Goal: Find contact information: Find contact information

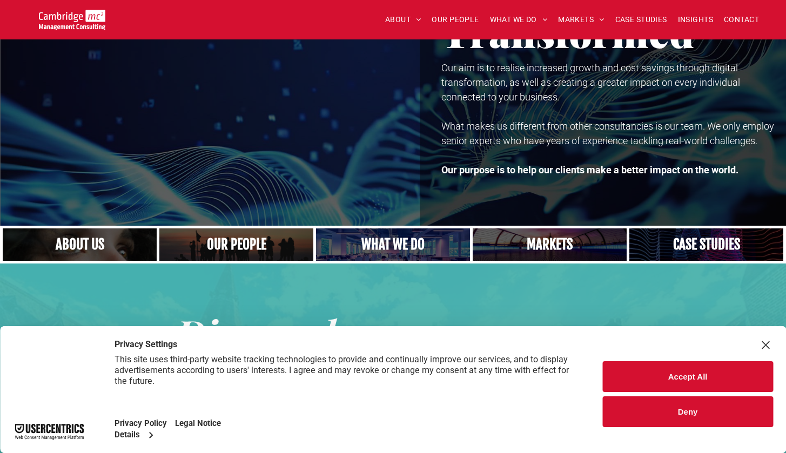
scroll to position [124, 0]
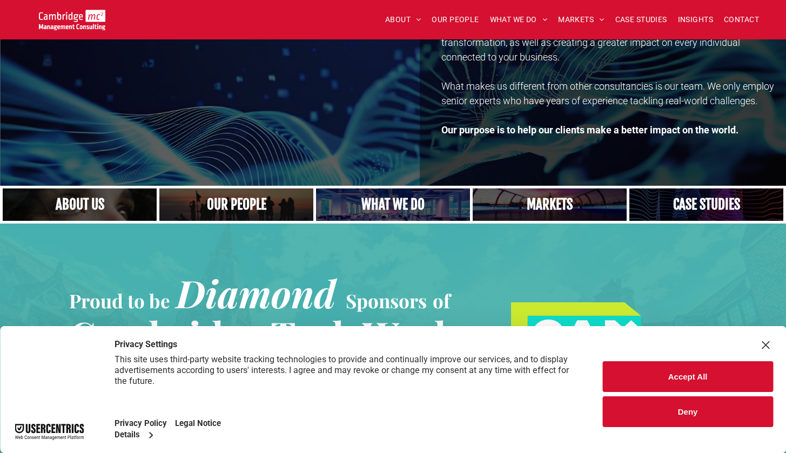
click at [714, 417] on button "Deny" at bounding box center [688, 412] width 171 height 31
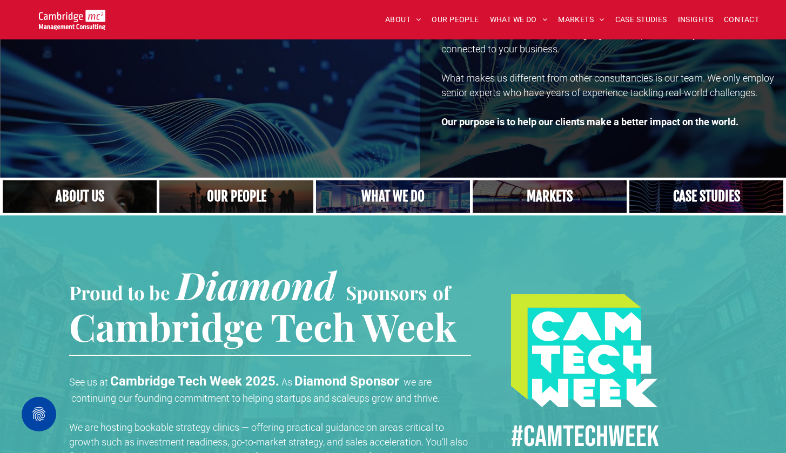
scroll to position [133, 0]
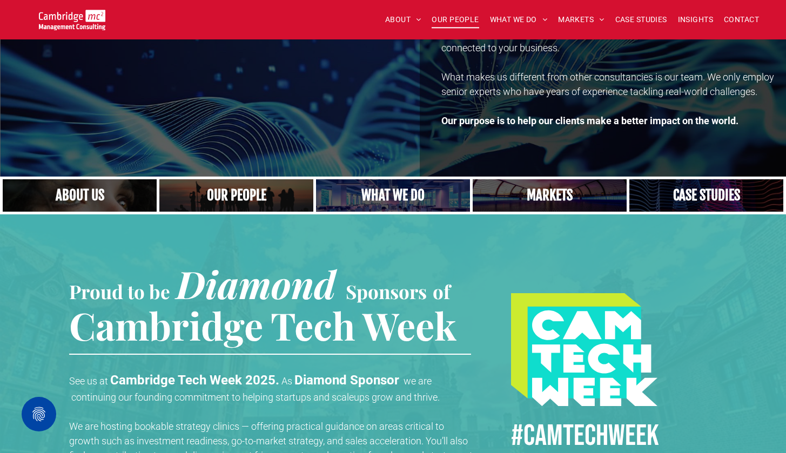
click at [449, 23] on span "OUR PEOPLE" at bounding box center [455, 19] width 47 height 17
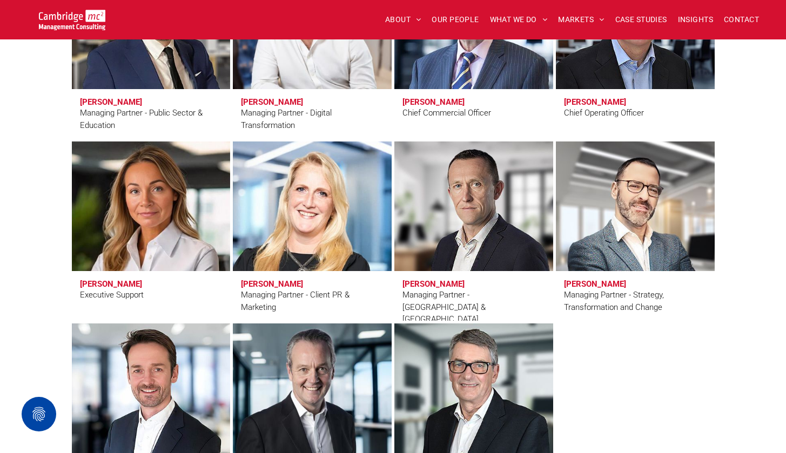
scroll to position [763, 0]
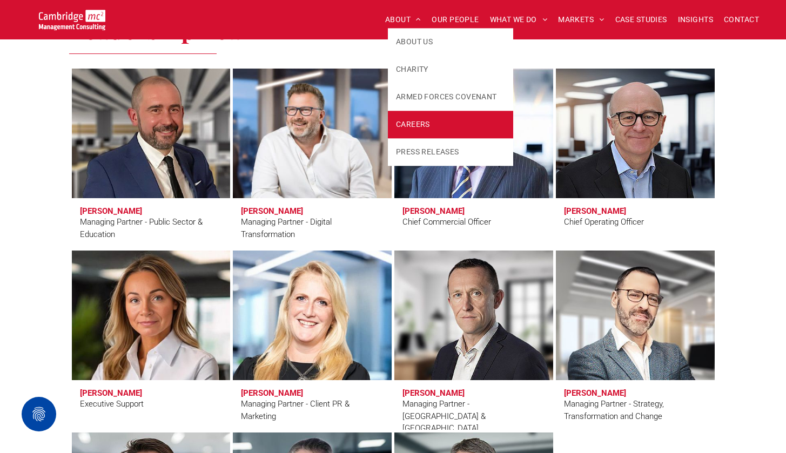
click at [412, 128] on span "CAREERS" at bounding box center [413, 124] width 34 height 11
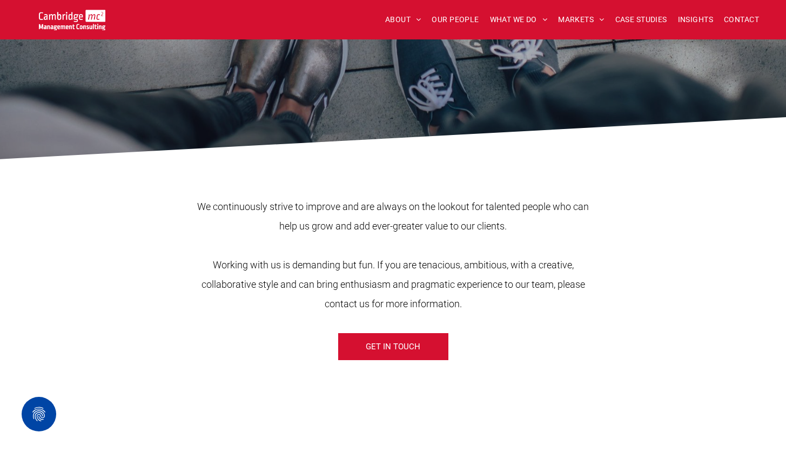
scroll to position [302, 0]
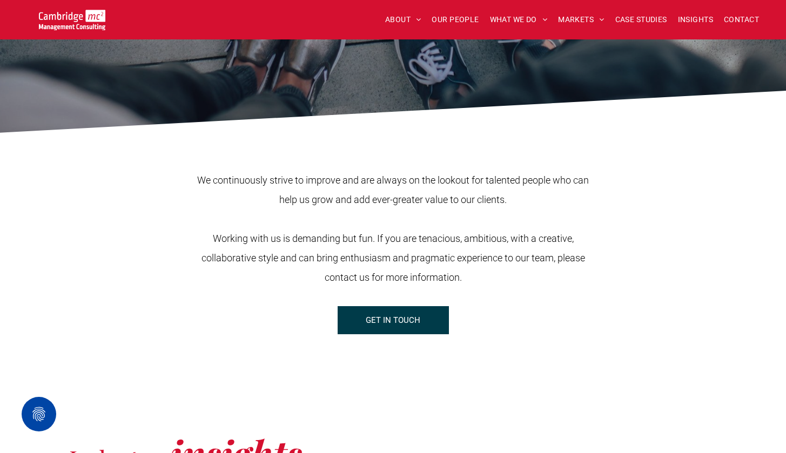
click at [412, 329] on span "GET IN TOUCH" at bounding box center [393, 320] width 55 height 27
